Goal: Task Accomplishment & Management: Manage account settings

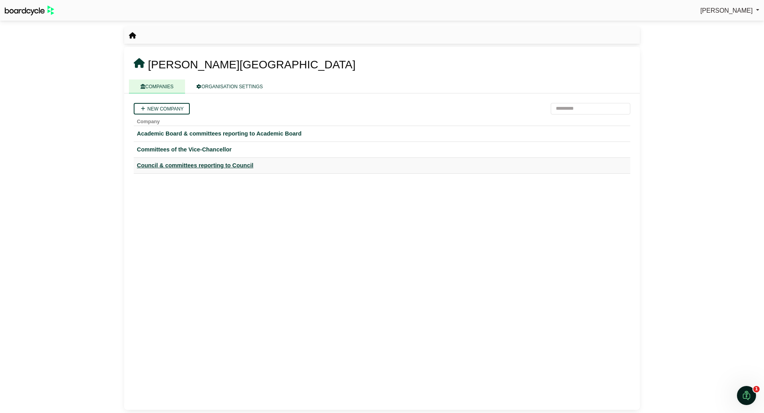
click at [187, 167] on div "Council & committees reporting to Council" at bounding box center [382, 165] width 490 height 9
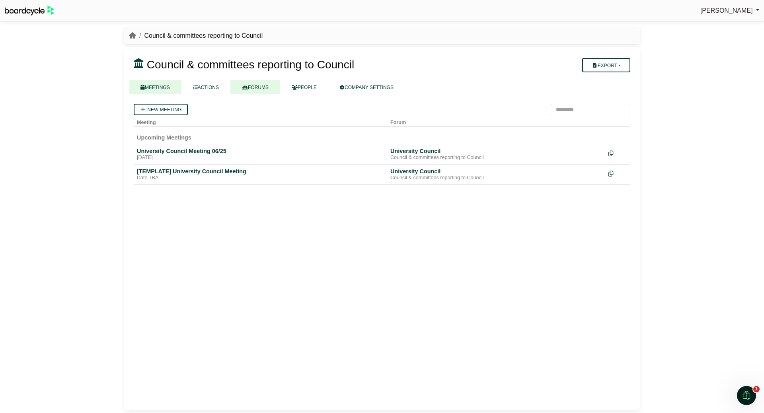
click at [255, 85] on link "FORUMS" at bounding box center [255, 87] width 50 height 14
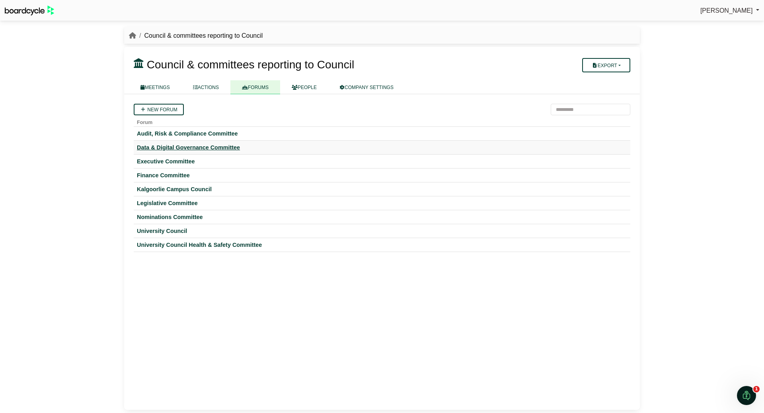
click at [206, 146] on div "Data & Digital Governance Committee" at bounding box center [382, 147] width 490 height 7
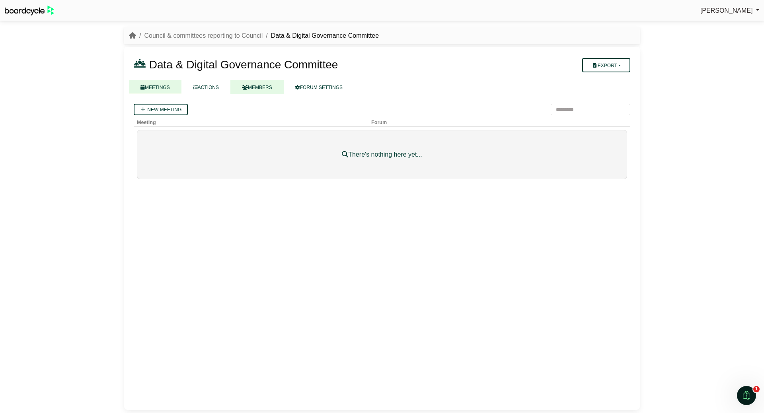
click at [253, 83] on link "MEMBERS" at bounding box center [256, 87] width 53 height 14
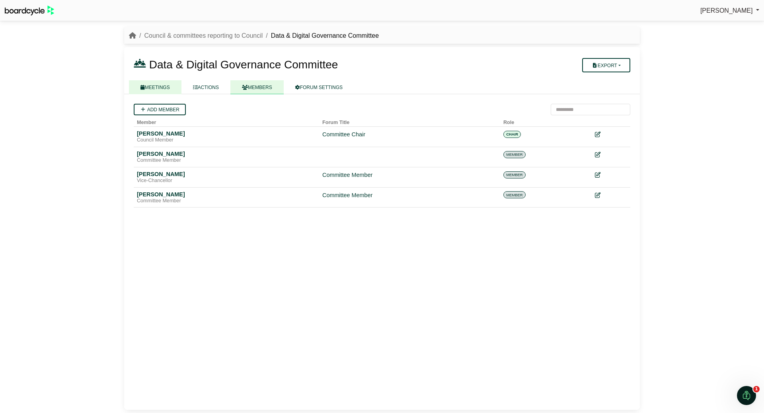
click at [158, 89] on link "MEETINGS" at bounding box center [155, 87] width 53 height 14
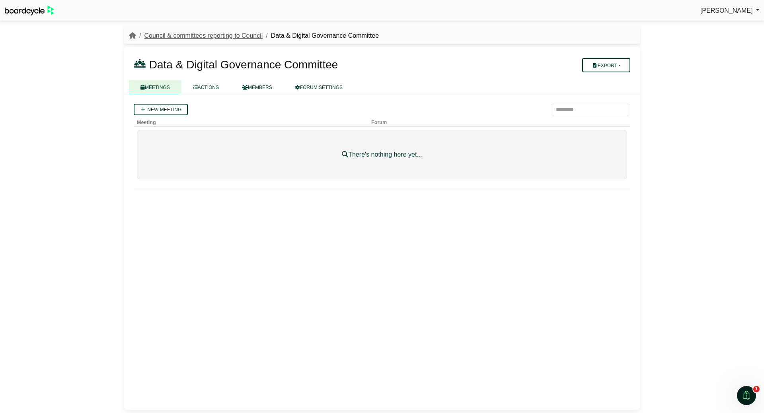
click at [220, 34] on link "Council & committees reporting to Council" at bounding box center [203, 35] width 119 height 7
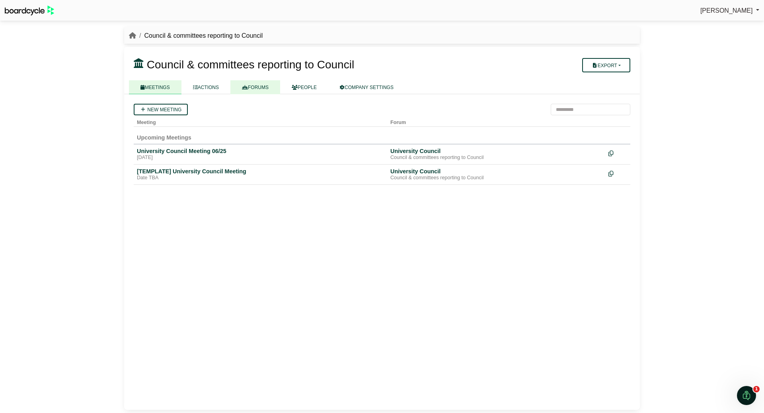
click at [269, 82] on link "FORUMS" at bounding box center [255, 87] width 50 height 14
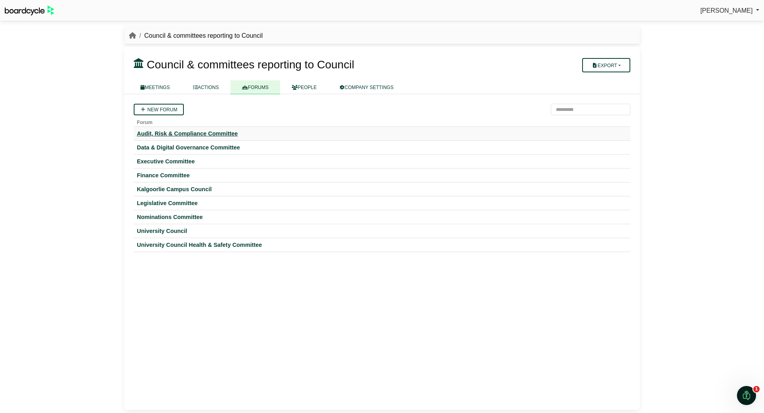
click at [162, 132] on div "Audit, Risk & Compliance Committee" at bounding box center [382, 133] width 490 height 7
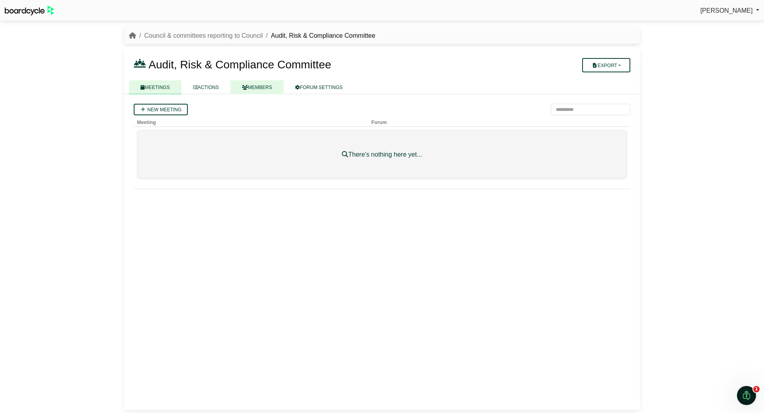
click at [254, 87] on link "MEMBERS" at bounding box center [256, 87] width 53 height 14
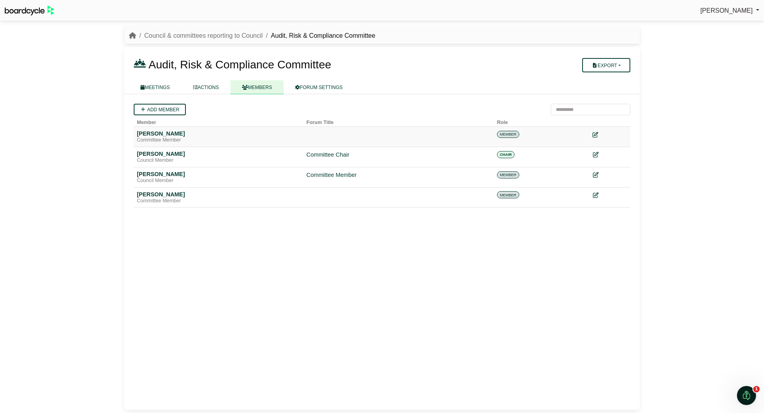
click at [597, 135] on icon at bounding box center [596, 135] width 6 height 6
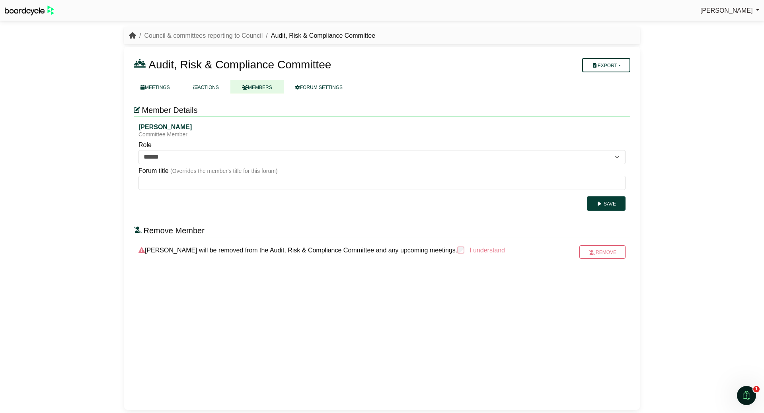
click at [131, 35] on icon "breadcrumb" at bounding box center [132, 35] width 7 height 6
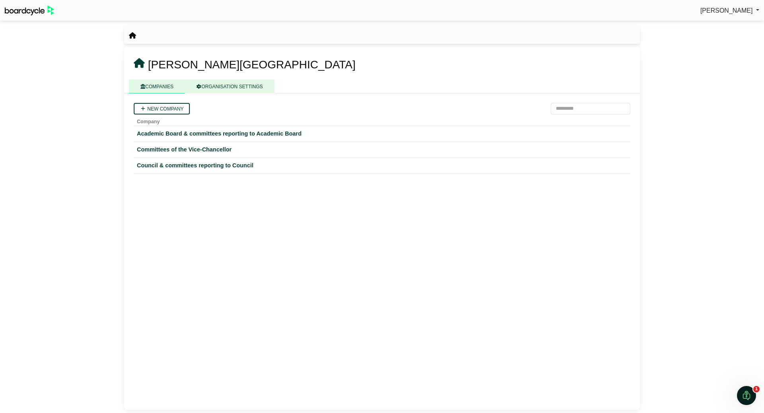
click at [229, 86] on link "ORGANISATION SETTINGS" at bounding box center [229, 87] width 89 height 14
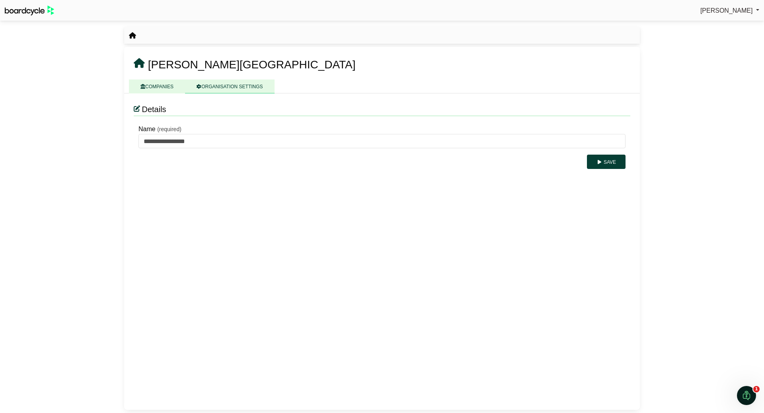
click at [152, 88] on link "COMPANIES" at bounding box center [157, 87] width 56 height 14
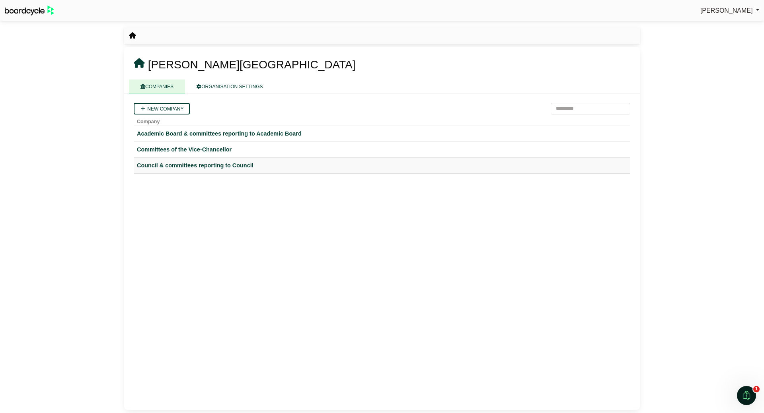
click at [166, 167] on div "Council & committees reporting to Council" at bounding box center [382, 165] width 490 height 9
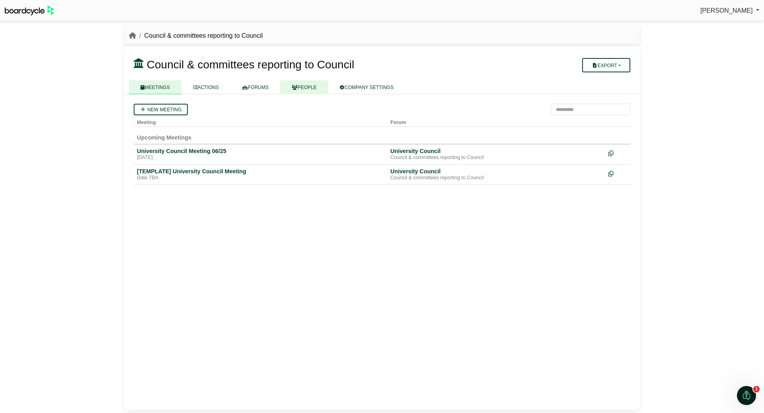
click at [294, 85] on link "PEOPLE" at bounding box center [304, 87] width 48 height 14
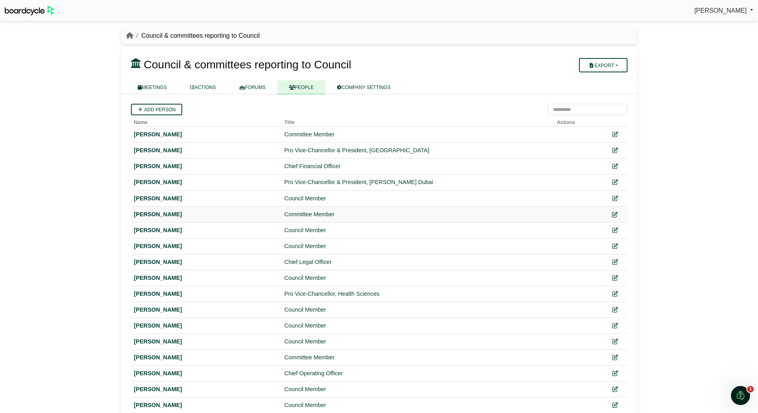
click at [617, 214] on icon at bounding box center [615, 215] width 6 height 6
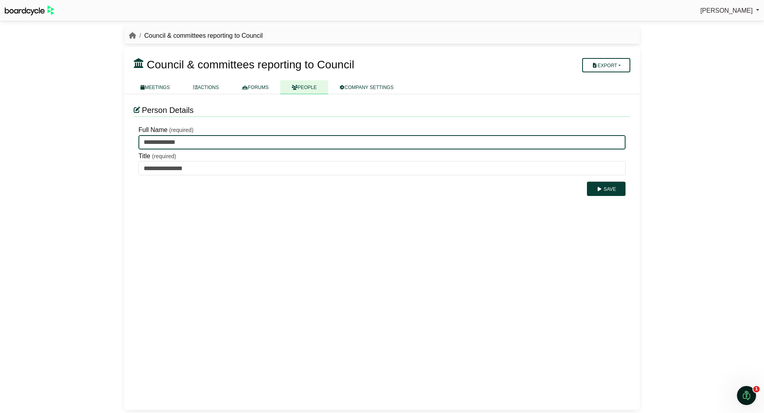
click at [159, 142] on input "**********" at bounding box center [381, 142] width 487 height 14
type input "**********"
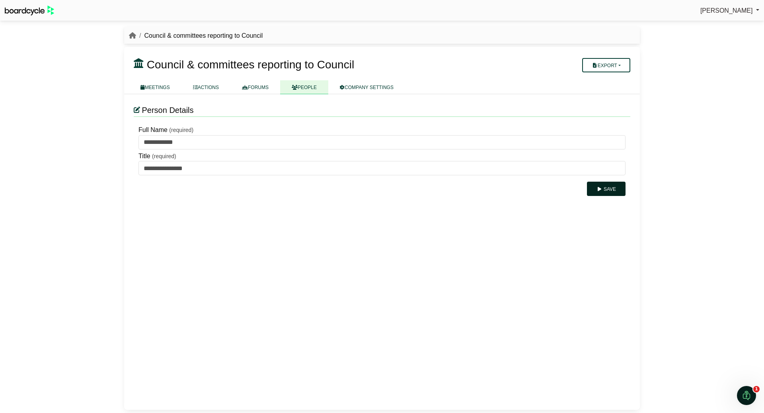
click at [600, 191] on icon "submit" at bounding box center [600, 189] width 6 height 5
